Goal: Task Accomplishment & Management: Use online tool/utility

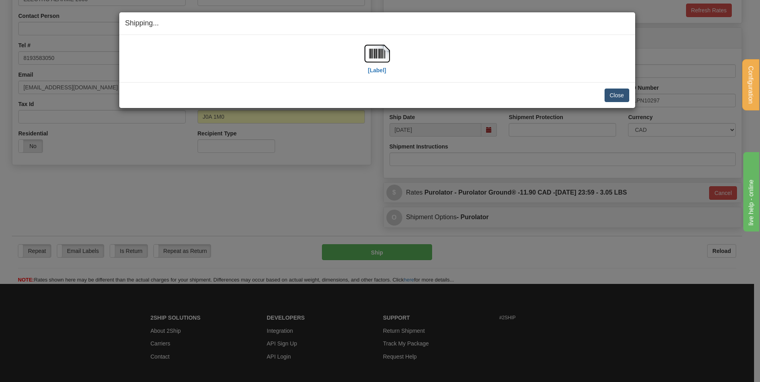
scroll to position [155, 0]
click at [622, 93] on button "Close" at bounding box center [617, 96] width 25 height 14
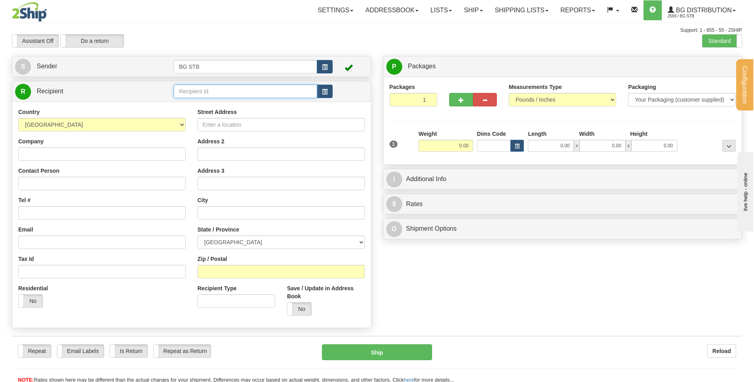
click at [231, 95] on input "text" at bounding box center [245, 92] width 143 height 14
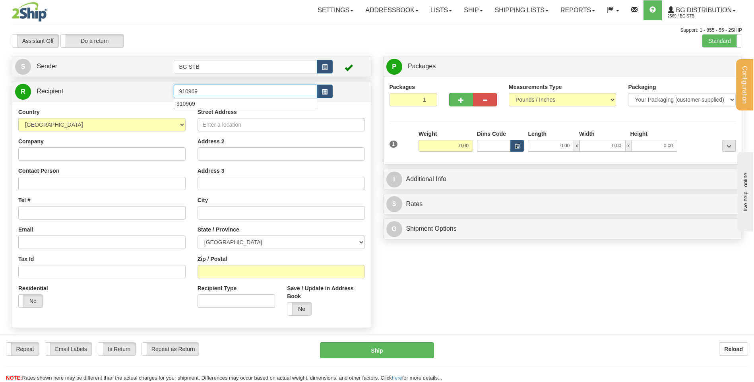
type input "910969"
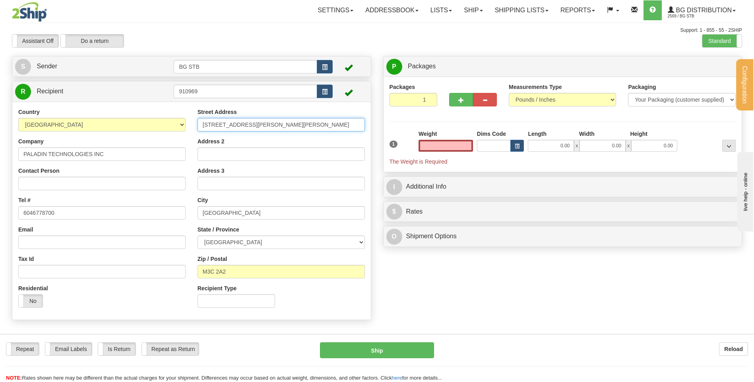
type input "0.00"
drag, startPoint x: 285, startPoint y: 122, endPoint x: 94, endPoint y: 135, distance: 190.9
click at [99, 134] on div "Country [GEOGRAPHIC_DATA] [GEOGRAPHIC_DATA] [GEOGRAPHIC_DATA] [GEOGRAPHIC_DATA]…" at bounding box center [191, 211] width 359 height 206
drag, startPoint x: 38, startPoint y: 154, endPoint x: -137, endPoint y: 154, distance: 174.9
click at [0, 154] on html "Training Course Close Configuration My Configuration Panel Close" at bounding box center [377, 191] width 754 height 382
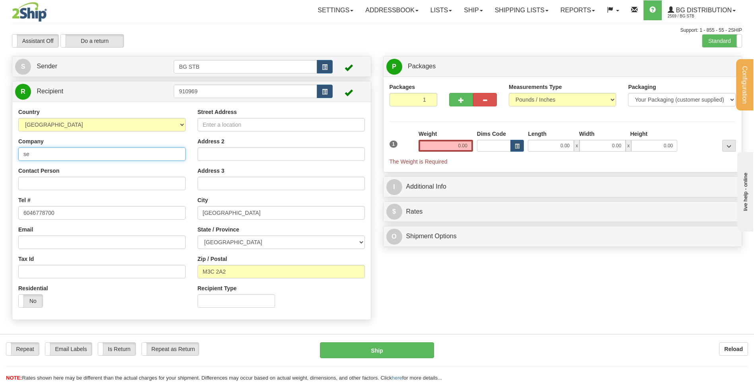
type input "s"
click at [80, 155] on input "SERRURIER ROBILLIARD" at bounding box center [101, 155] width 167 height 14
type input "SERRURIER ROBILLARD"
click at [235, 128] on input "Street Address" at bounding box center [281, 125] width 167 height 14
type input "4983 RUE LEVY"
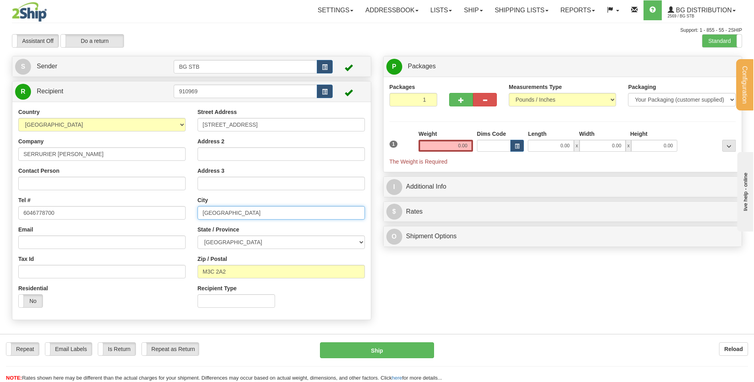
click at [252, 216] on input "NORTH YORK" at bounding box center [281, 213] width 167 height 14
drag, startPoint x: 252, startPoint y: 216, endPoint x: 177, endPoint y: 210, distance: 75.3
click at [177, 210] on div "Country [GEOGRAPHIC_DATA] [GEOGRAPHIC_DATA] [GEOGRAPHIC_DATA] [GEOGRAPHIC_DATA]…" at bounding box center [191, 211] width 359 height 206
type input "SAINT-LAURENT"
drag, startPoint x: 219, startPoint y: 242, endPoint x: 222, endPoint y: 247, distance: 5.7
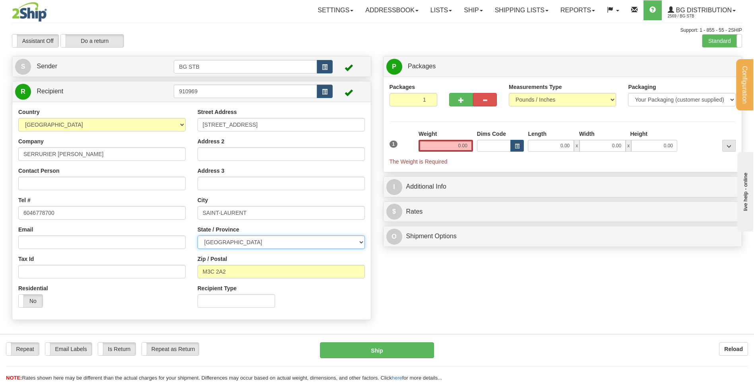
click at [219, 242] on select "ALBERTA BRITISH COLUMBIA MANITOBA NEW BRUNSWICK NEWFOUNDLAND NOVA SCOTIA NUNAVU…" at bounding box center [281, 243] width 167 height 14
select select "QC"
click at [198, 236] on select "ALBERTA BRITISH COLUMBIA MANITOBA NEW BRUNSWICK NEWFOUNDLAND NOVA SCOTIA NUNAVU…" at bounding box center [281, 243] width 167 height 14
drag, startPoint x: 245, startPoint y: 271, endPoint x: 109, endPoint y: 270, distance: 136.8
click at [109, 270] on div "Country [GEOGRAPHIC_DATA] [GEOGRAPHIC_DATA] [GEOGRAPHIC_DATA] [GEOGRAPHIC_DATA]…" at bounding box center [191, 211] width 359 height 206
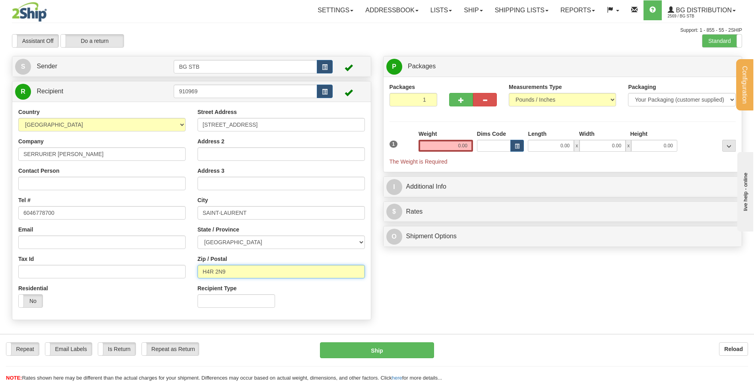
type input "H4R 2N9"
click at [449, 145] on input "0.00" at bounding box center [446, 146] width 54 height 12
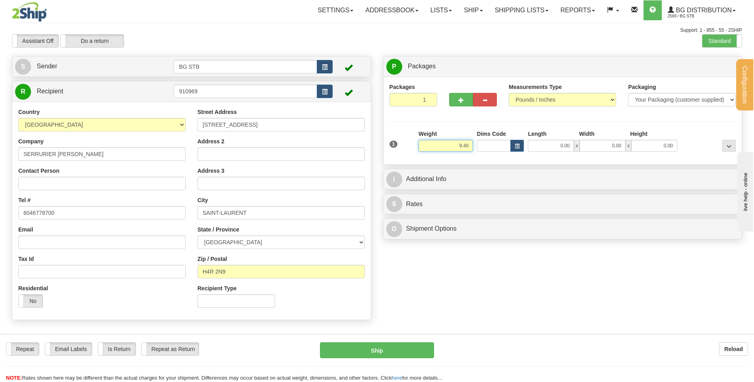
type input "9.40"
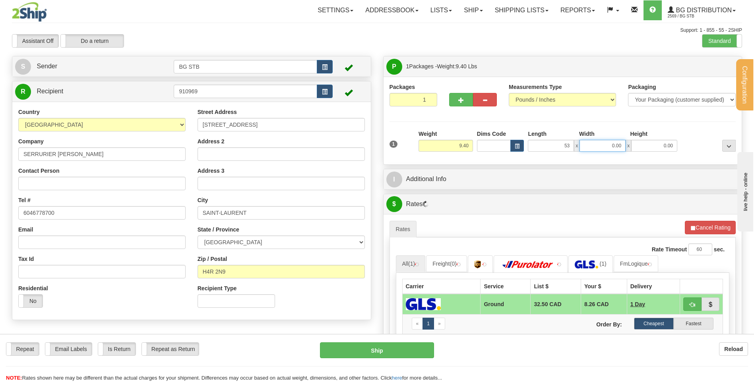
type input "53.00"
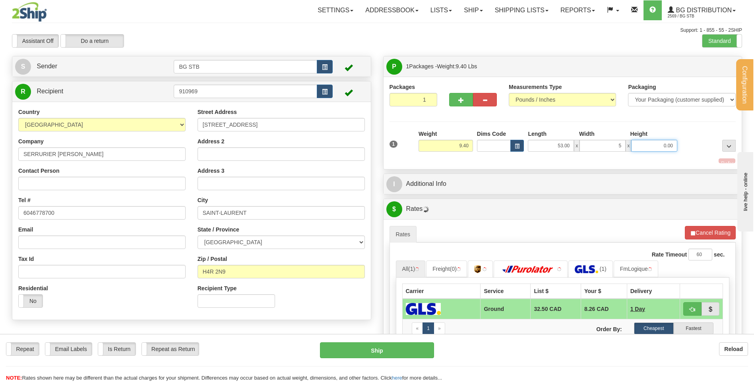
type input "5.00"
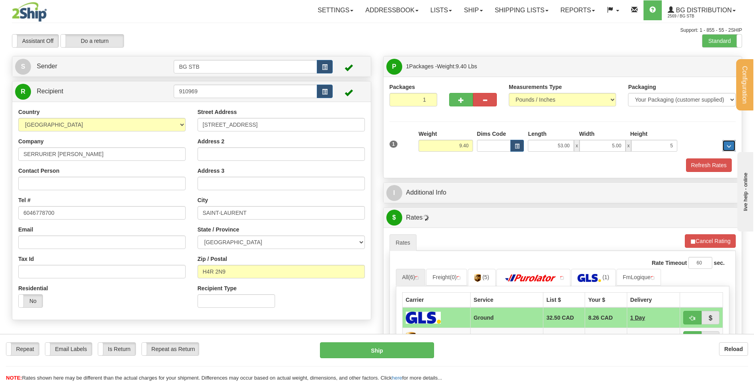
type input "5.00"
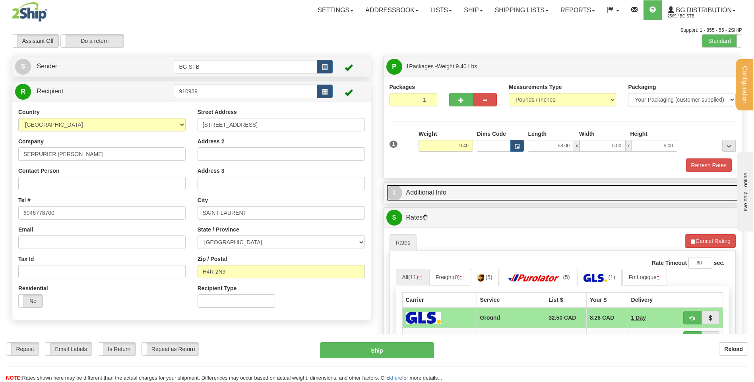
click at [489, 190] on link "I Additional Info" at bounding box center [562, 193] width 353 height 16
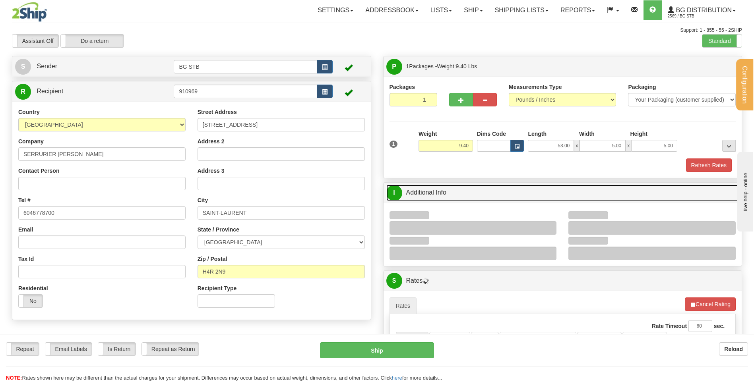
scroll to position [80, 0]
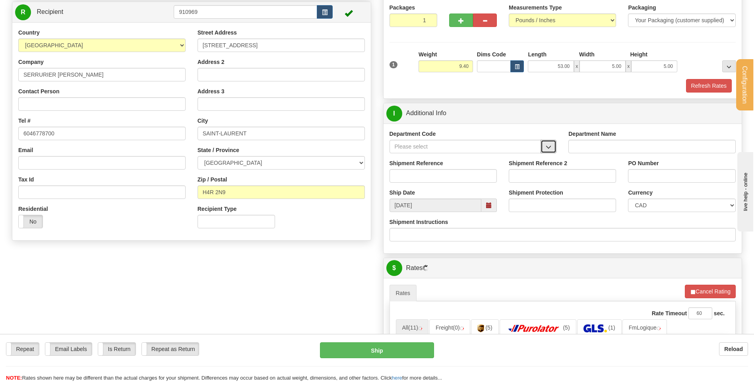
click at [555, 151] on button "button" at bounding box center [549, 147] width 16 height 14
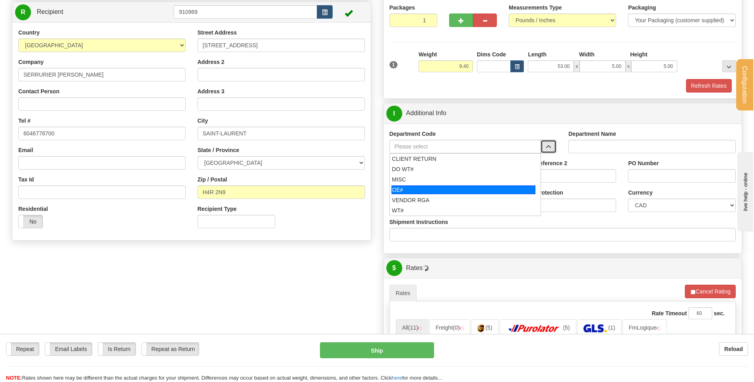
drag, startPoint x: 426, startPoint y: 192, endPoint x: 429, endPoint y: 166, distance: 26.9
click at [426, 190] on div "OE#" at bounding box center [464, 190] width 144 height 9
type input "OE#"
type input "ORDERS"
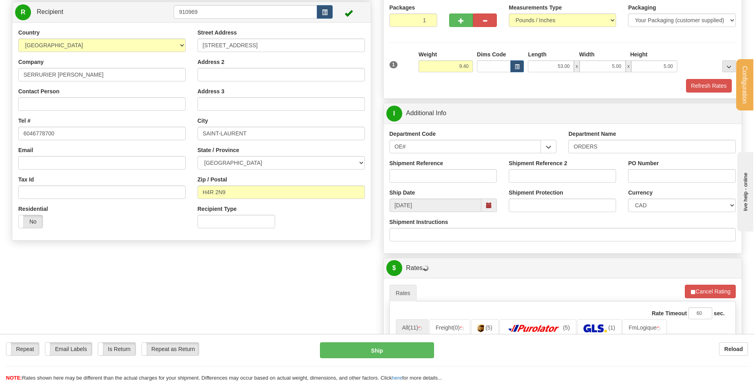
click at [429, 166] on label "Shipment Reference" at bounding box center [417, 163] width 54 height 8
click at [429, 169] on input "Shipment Reference" at bounding box center [443, 176] width 107 height 14
type input "80004591-00"
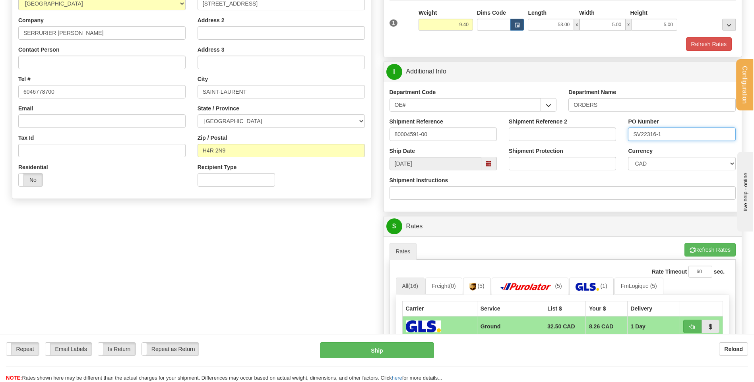
scroll to position [239, 0]
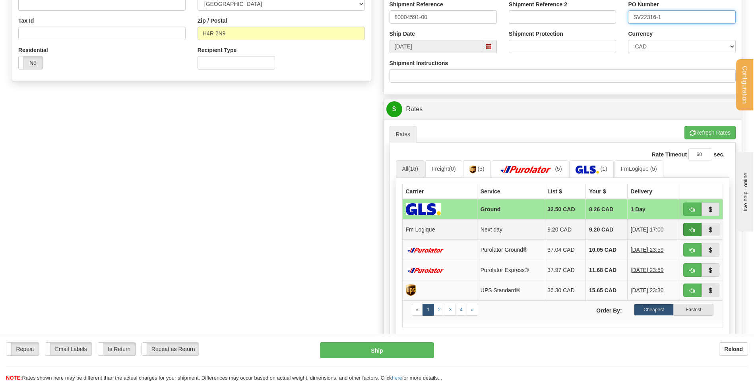
type input "SV22316-1"
click at [689, 230] on button "button" at bounding box center [692, 230] width 18 height 14
type input "jour"
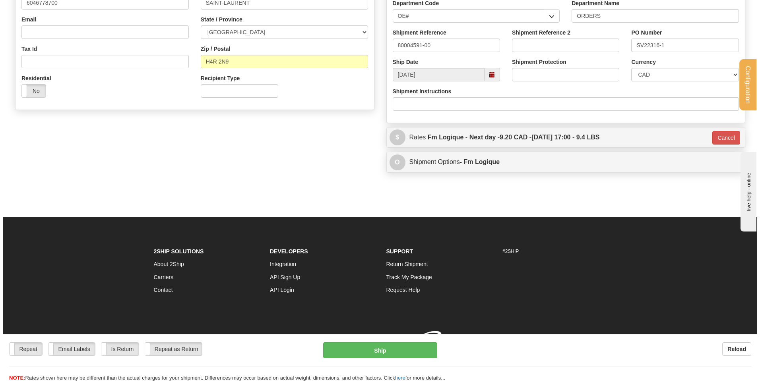
scroll to position [219, 0]
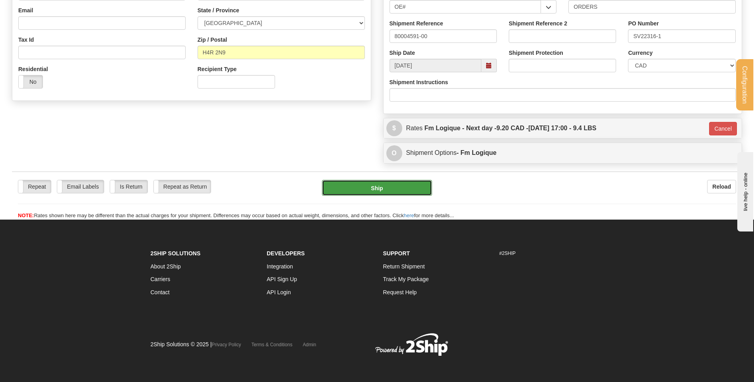
click at [398, 189] on button "Ship" at bounding box center [377, 188] width 110 height 16
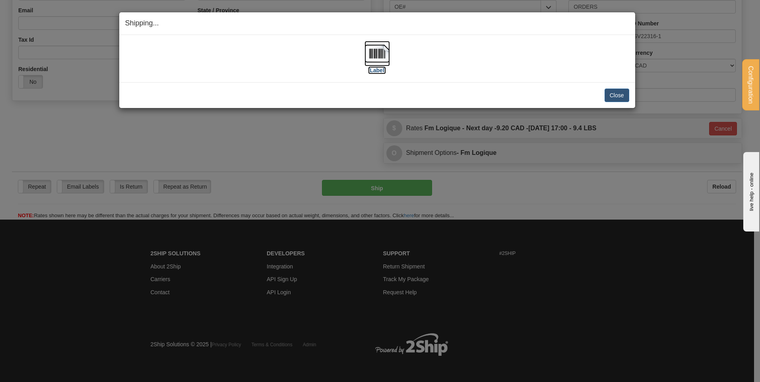
click at [376, 52] on img at bounding box center [377, 53] width 25 height 25
click at [622, 99] on button "Close" at bounding box center [617, 96] width 25 height 14
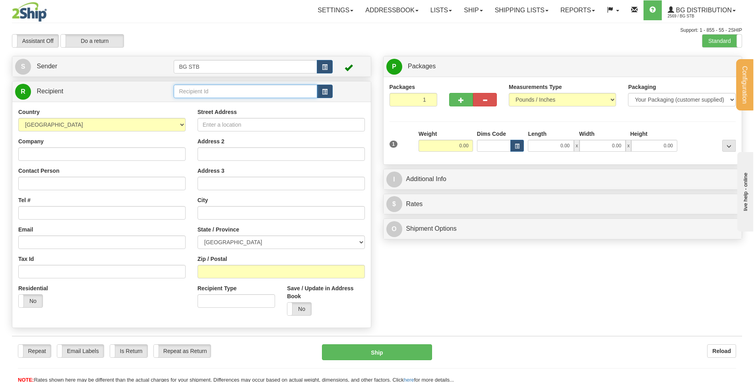
click at [268, 91] on input "text" at bounding box center [245, 92] width 143 height 14
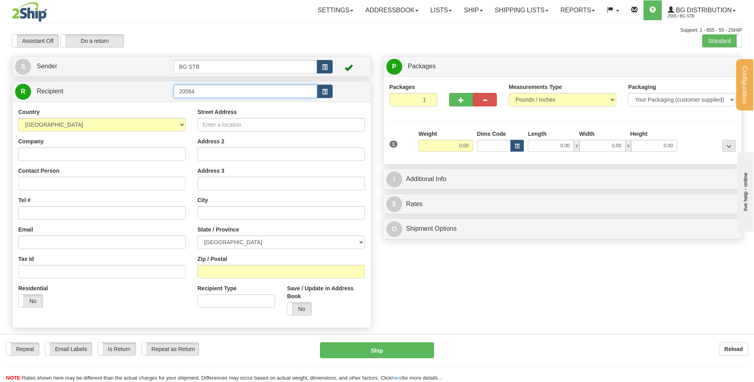
type input "20064"
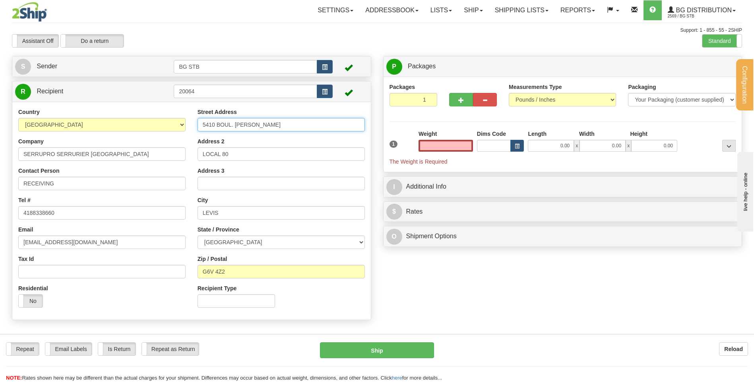
type input "0.00"
drag, startPoint x: 193, startPoint y: 120, endPoint x: 174, endPoint y: 122, distance: 18.8
click at [174, 122] on div "Country [GEOGRAPHIC_DATA] [GEOGRAPHIC_DATA] [GEOGRAPHIC_DATA] [GEOGRAPHIC_DATA]…" at bounding box center [191, 211] width 359 height 206
type input "1378 KING OUEST"
click at [139, 163] on div "Country [GEOGRAPHIC_DATA] [GEOGRAPHIC_DATA] [GEOGRAPHIC_DATA] [GEOGRAPHIC_DATA]…" at bounding box center [191, 211] width 359 height 206
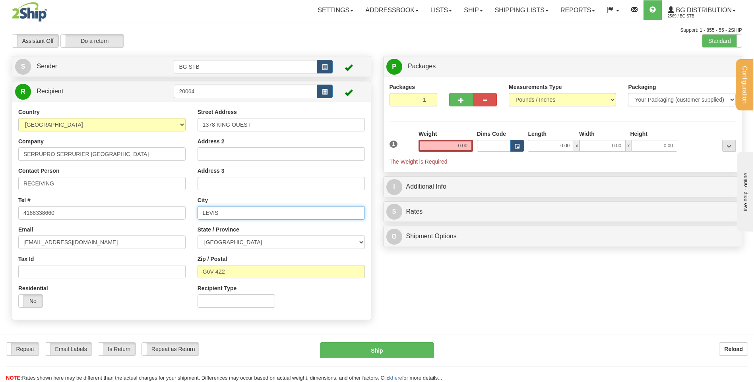
drag, startPoint x: 215, startPoint y: 209, endPoint x: 172, endPoint y: 207, distance: 42.6
click at [179, 207] on div "Country [GEOGRAPHIC_DATA] [GEOGRAPHIC_DATA] [GEOGRAPHIC_DATA] [GEOGRAPHIC_DATA]…" at bounding box center [191, 211] width 359 height 206
type input "SHERBROOK"
drag, startPoint x: 241, startPoint y: 274, endPoint x: 179, endPoint y: 270, distance: 62.9
click at [180, 270] on div "Country [GEOGRAPHIC_DATA] [GEOGRAPHIC_DATA] [GEOGRAPHIC_DATA] [GEOGRAPHIC_DATA]…" at bounding box center [191, 211] width 359 height 206
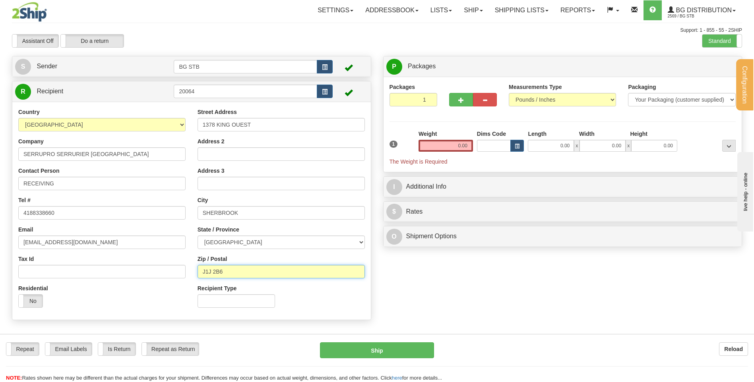
type input "J1J 2B6"
click at [469, 143] on input "0.00" at bounding box center [446, 146] width 54 height 12
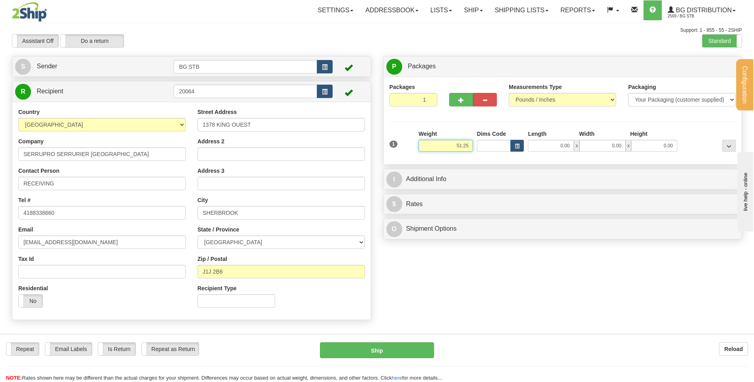
type input "51.25"
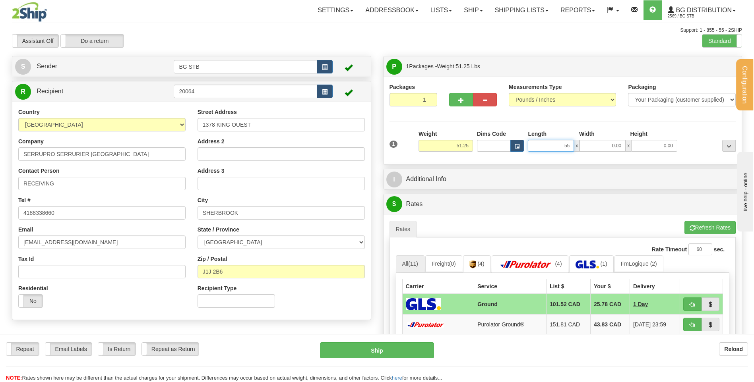
type input "55.00"
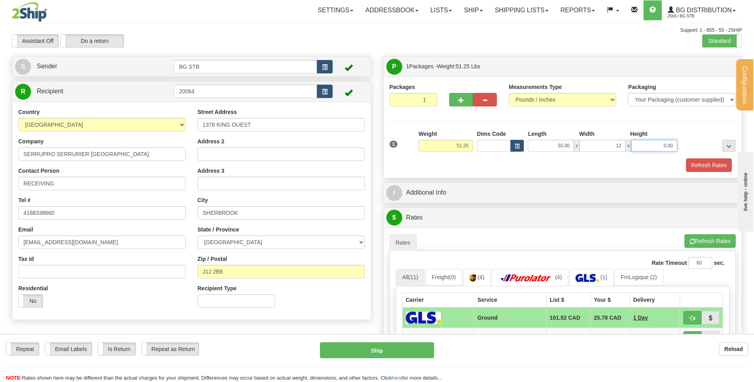
type input "12.00"
type input "9.00"
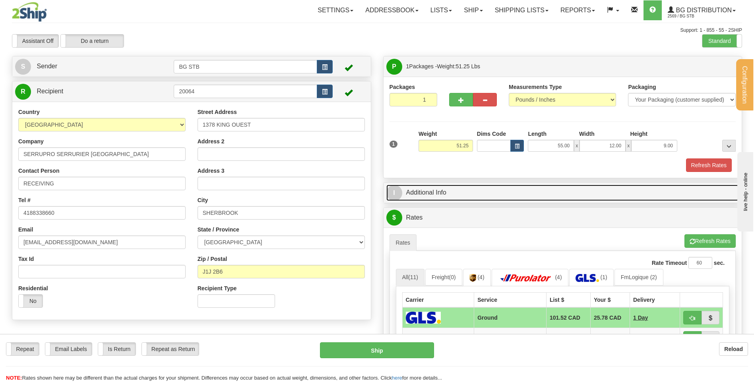
click at [514, 189] on link "I Additional Info" at bounding box center [562, 193] width 353 height 16
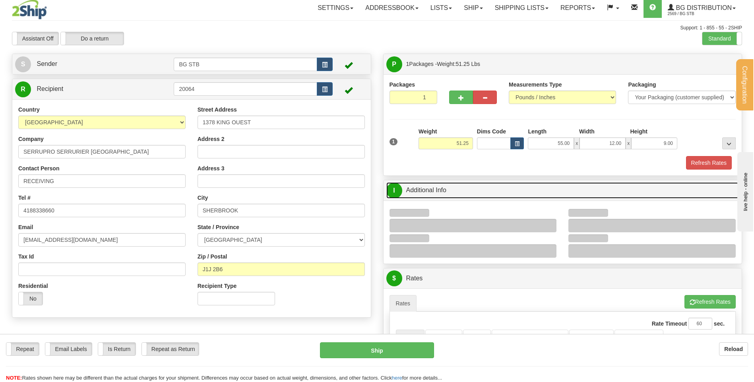
scroll to position [119, 0]
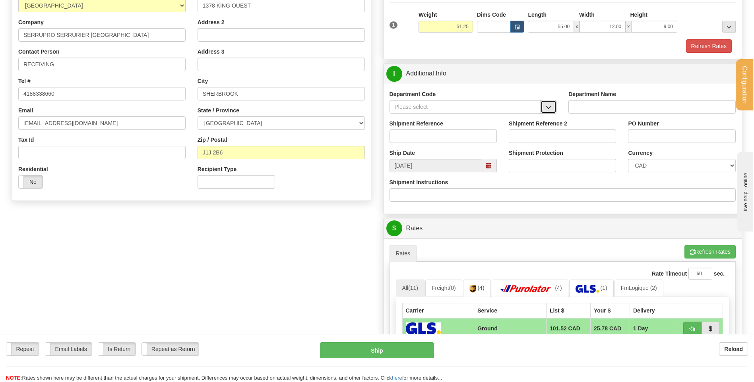
click at [547, 109] on span "button" at bounding box center [549, 107] width 6 height 5
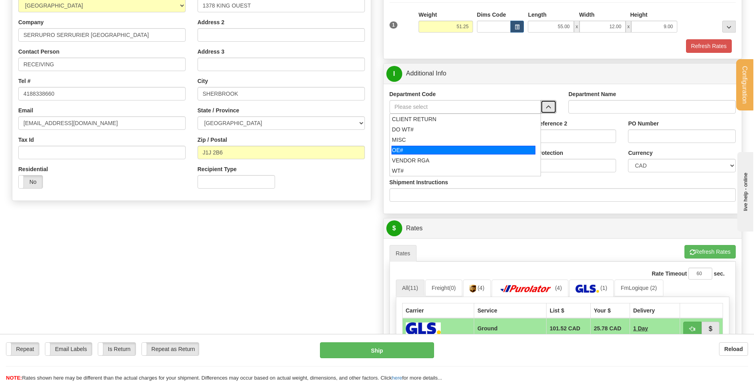
click at [426, 149] on div "OE#" at bounding box center [464, 150] width 144 height 9
type input "OE#"
type input "ORDERS"
click at [427, 138] on input "Shipment Reference" at bounding box center [443, 137] width 107 height 14
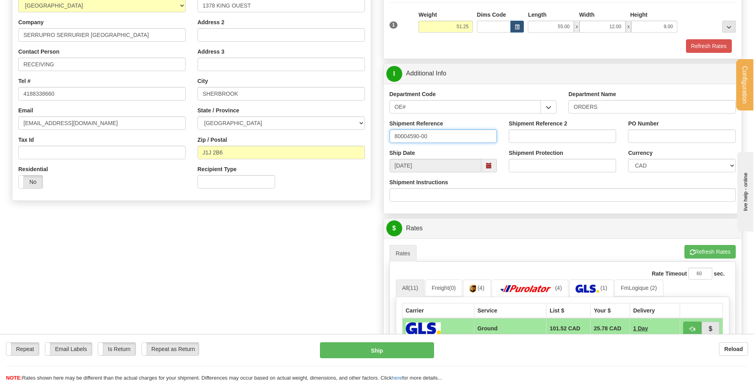
type input "80004590-00"
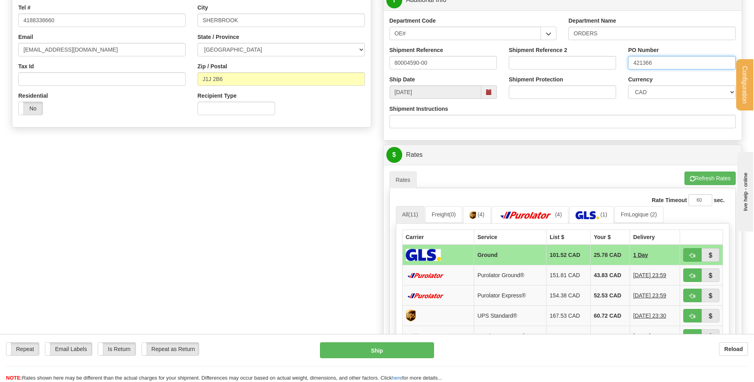
scroll to position [239, 0]
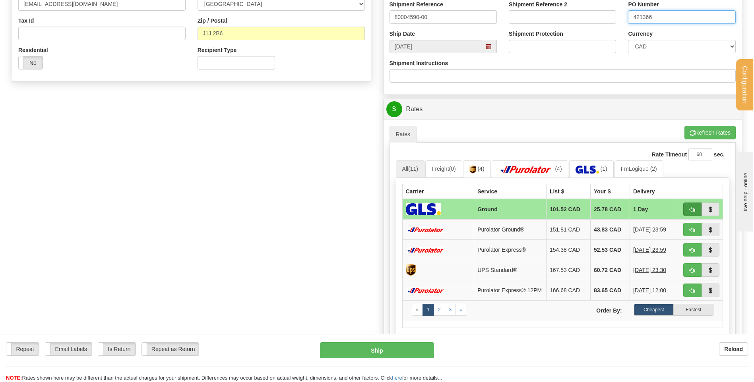
type input "421366"
click at [699, 205] on button "button" at bounding box center [692, 210] width 18 height 14
type input "1"
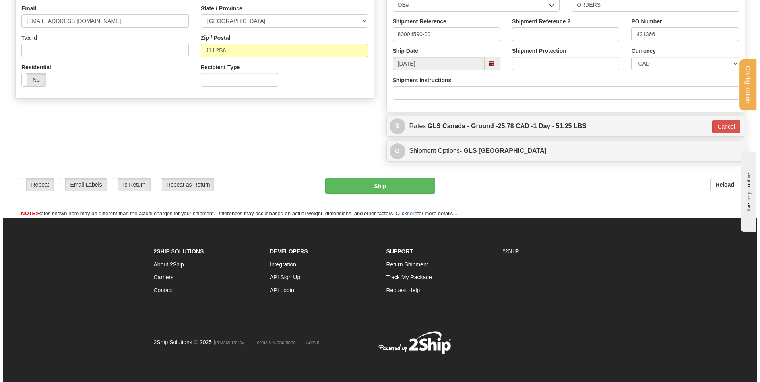
scroll to position [222, 0]
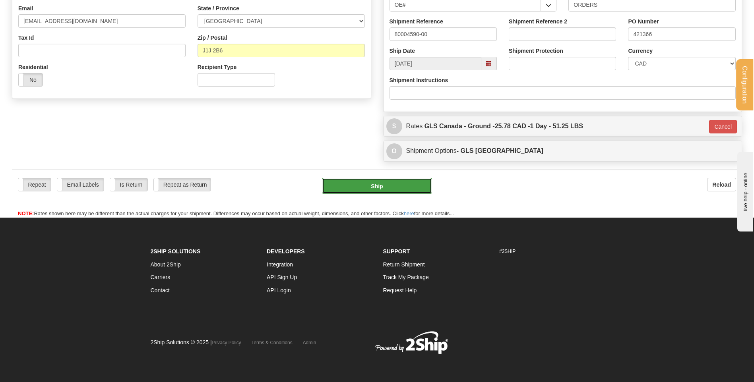
click at [394, 186] on button "Ship" at bounding box center [377, 186] width 110 height 16
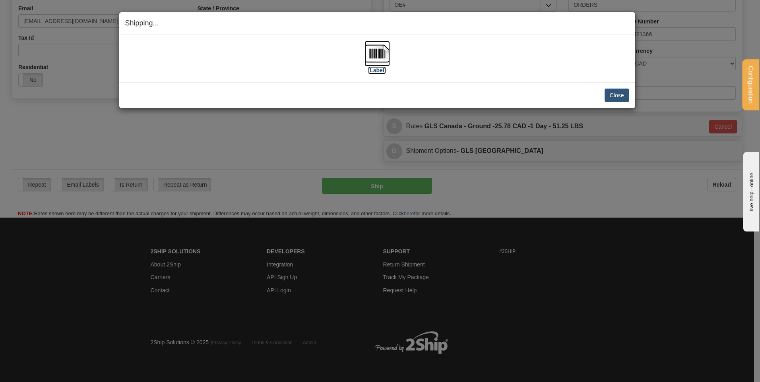
click at [374, 59] on img at bounding box center [377, 53] width 25 height 25
